Goal: Transaction & Acquisition: Purchase product/service

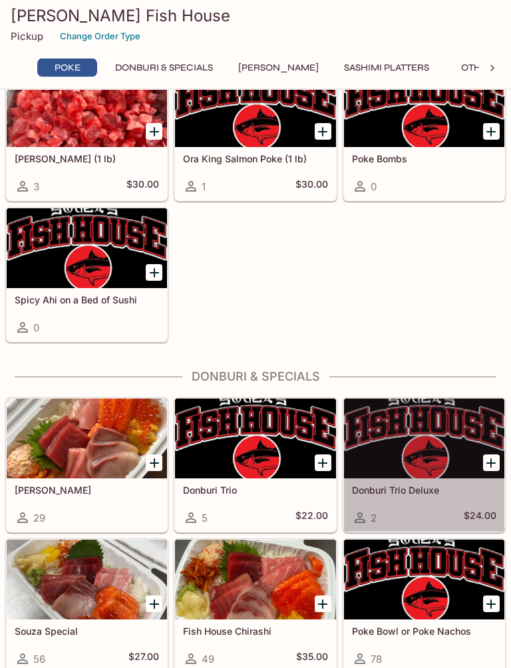
scroll to position [139, 0]
click at [399, 432] on div at bounding box center [424, 438] width 160 height 80
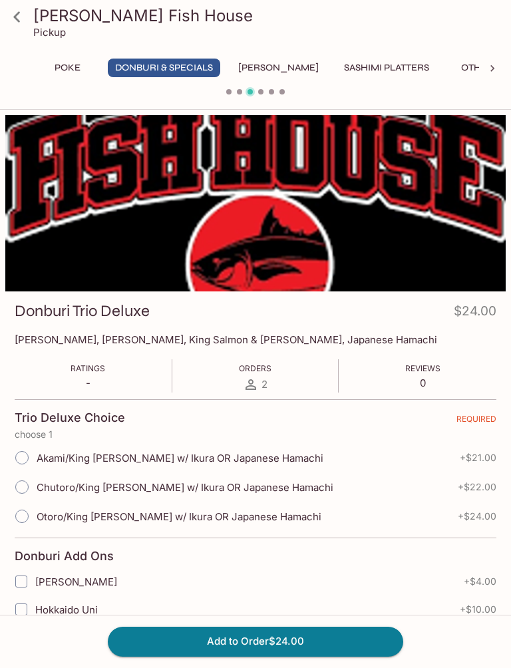
click at [27, 15] on icon at bounding box center [16, 16] width 23 height 23
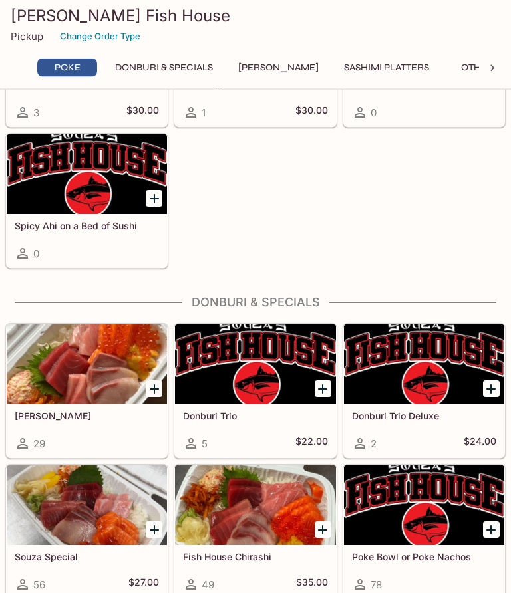
scroll to position [213, 0]
click at [98, 376] on div at bounding box center [87, 364] width 160 height 80
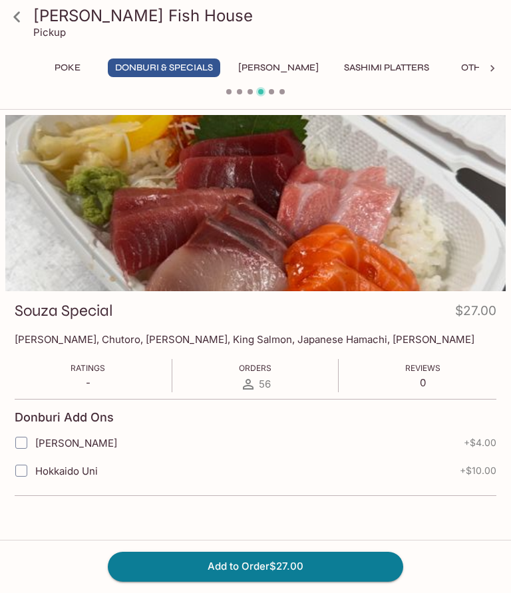
click at [19, 15] on icon at bounding box center [16, 16] width 23 height 23
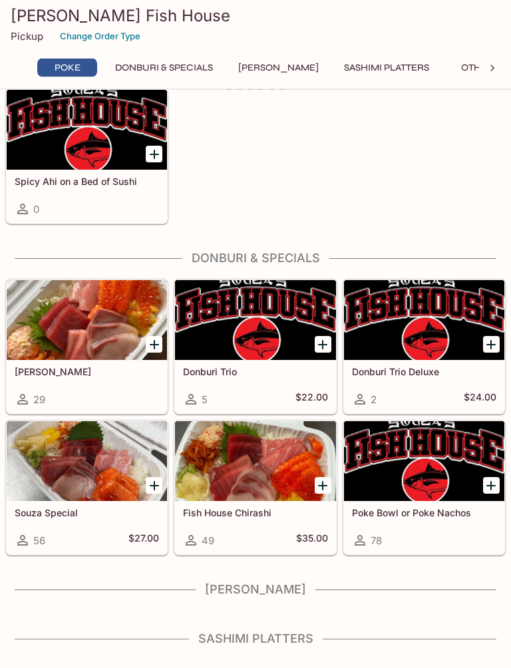
scroll to position [258, 0]
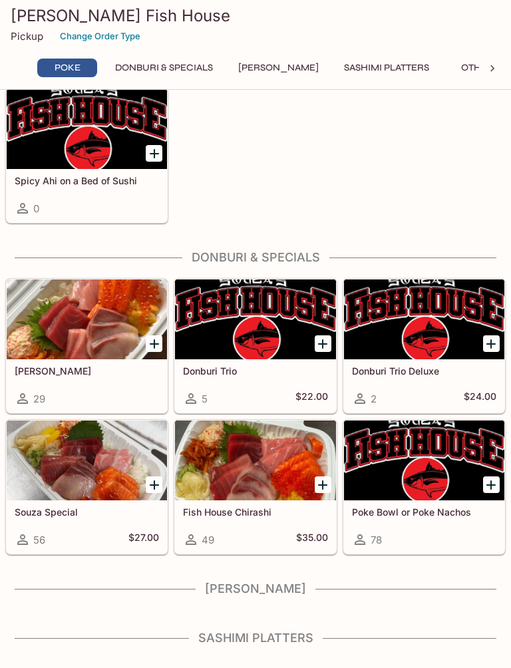
click at [80, 342] on div at bounding box center [87, 319] width 160 height 80
